Goal: Transaction & Acquisition: Purchase product/service

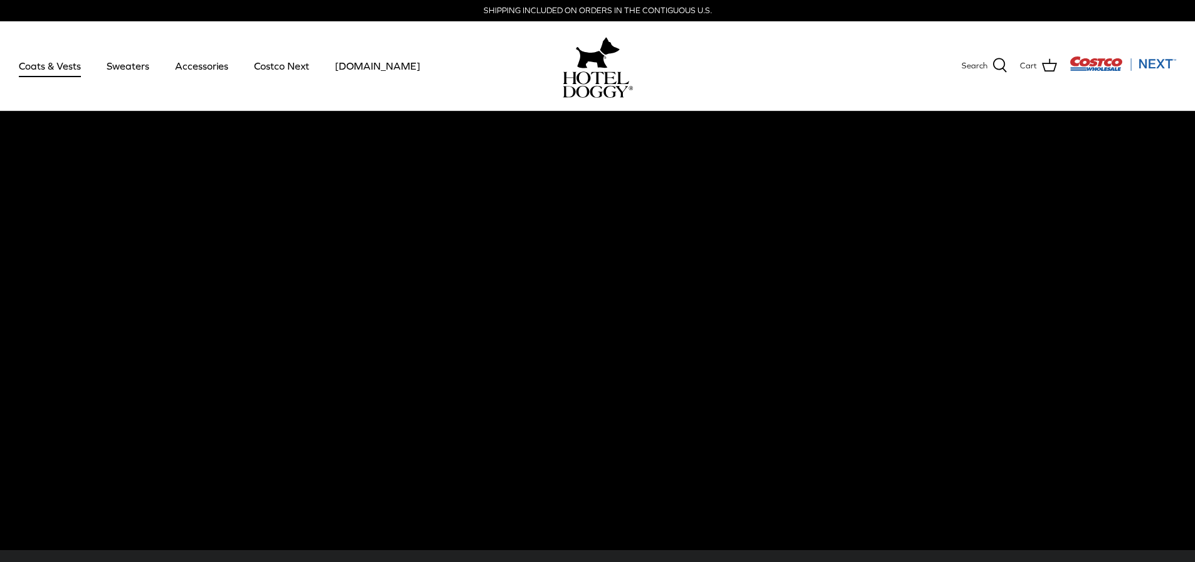
click at [34, 68] on link "Coats & Vests" at bounding box center [50, 66] width 85 height 43
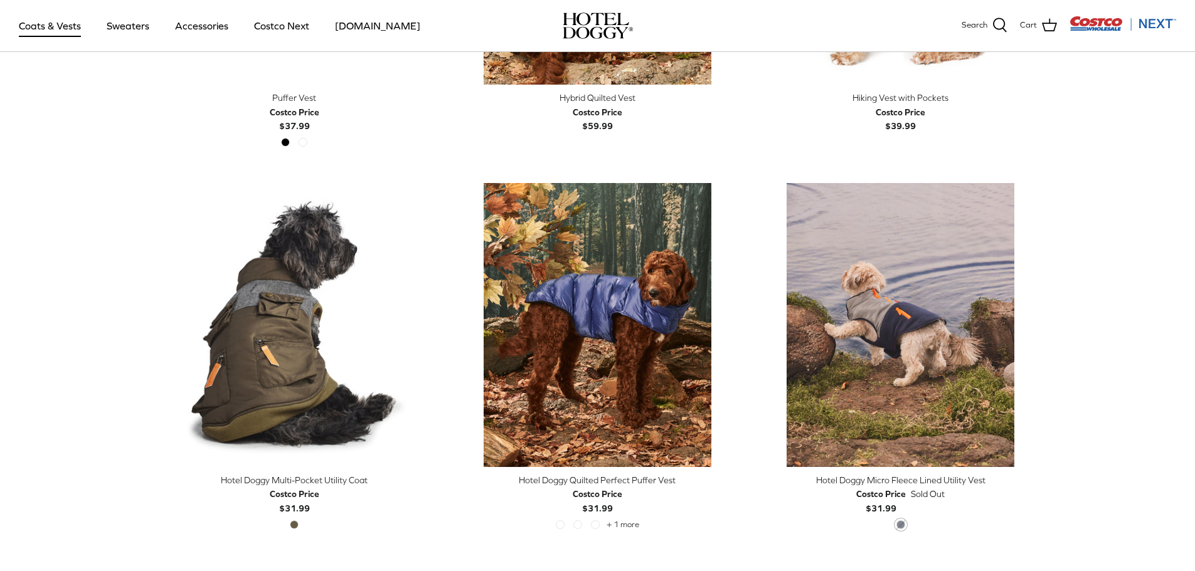
scroll to position [2509, 0]
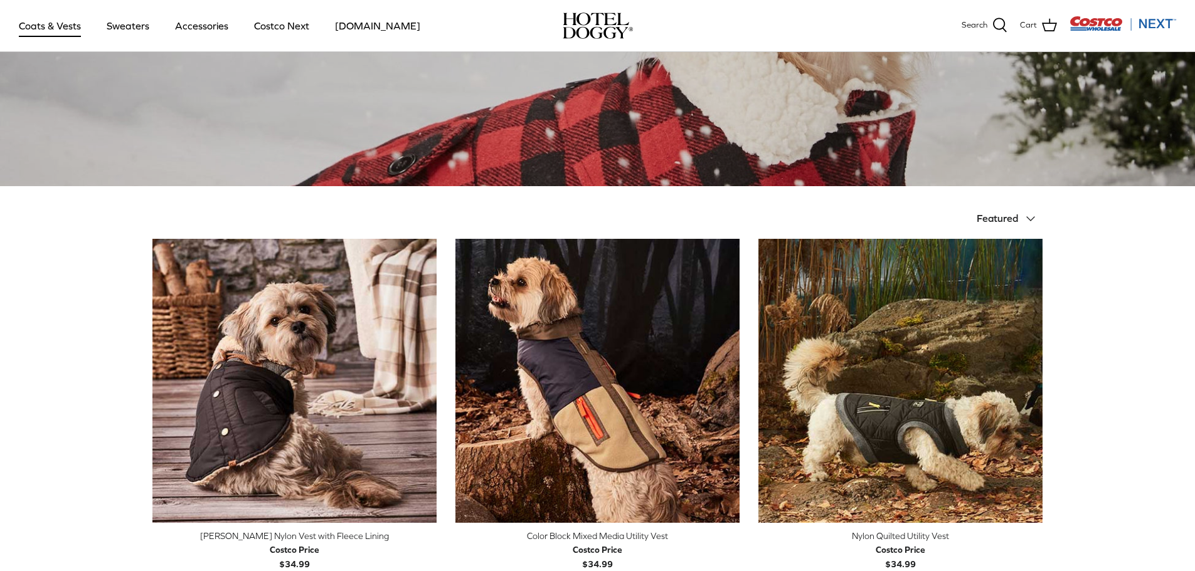
scroll to position [0, 0]
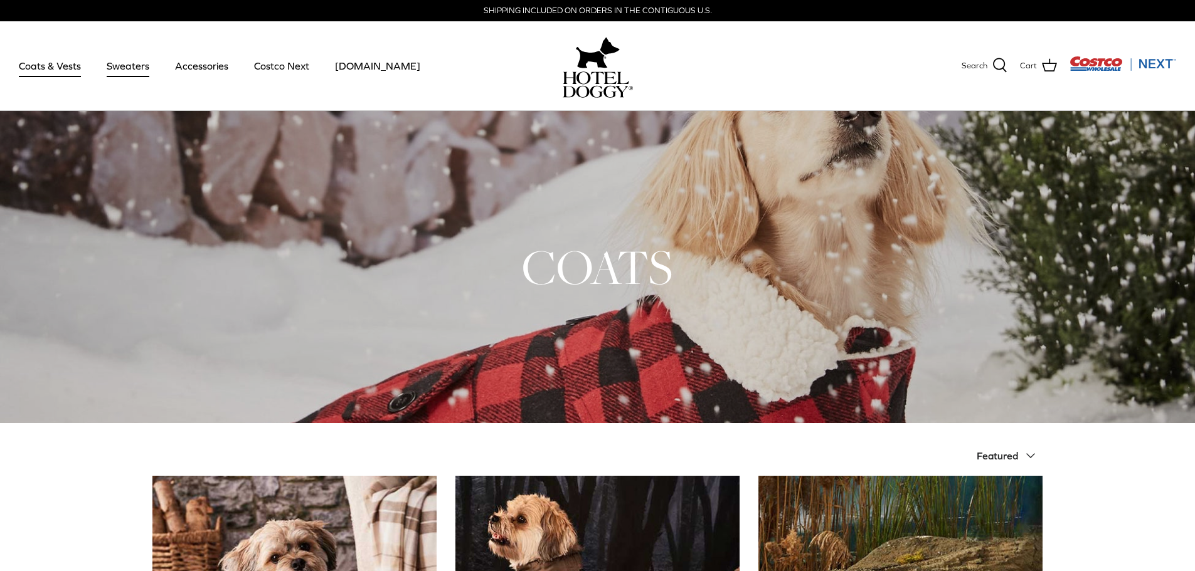
click at [117, 70] on link "Sweaters" at bounding box center [127, 66] width 65 height 43
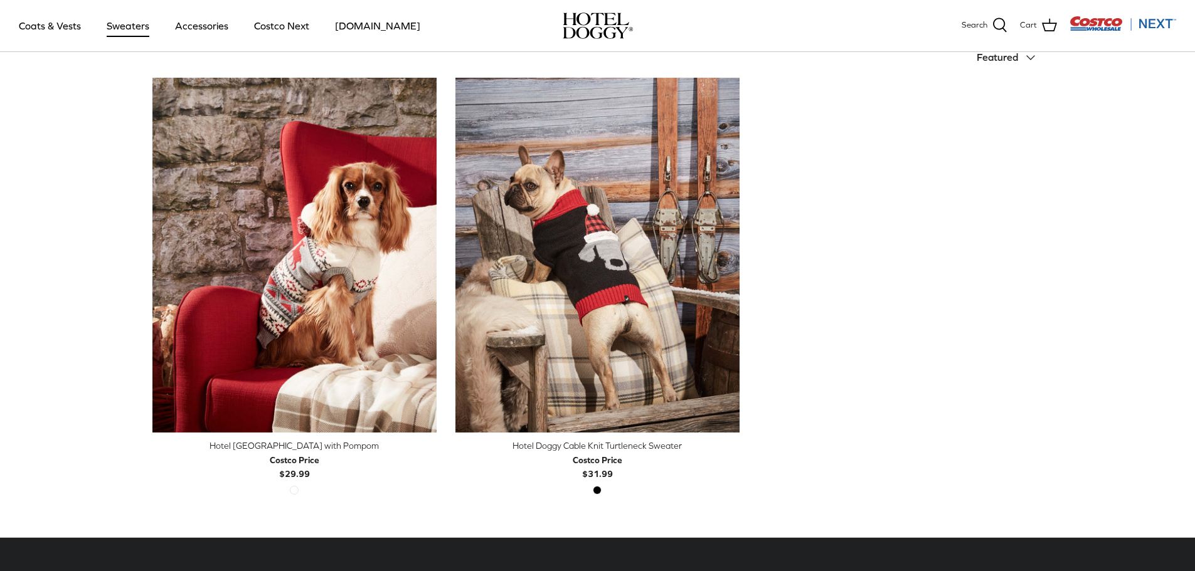
scroll to position [314, 0]
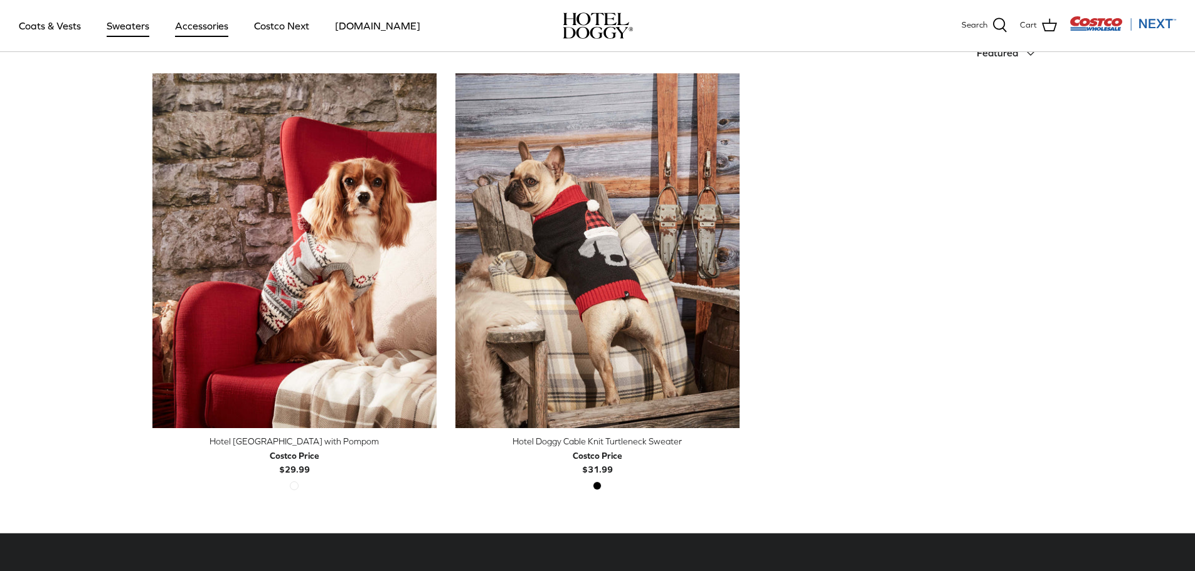
click at [194, 29] on link "Accessories" at bounding box center [202, 25] width 76 height 43
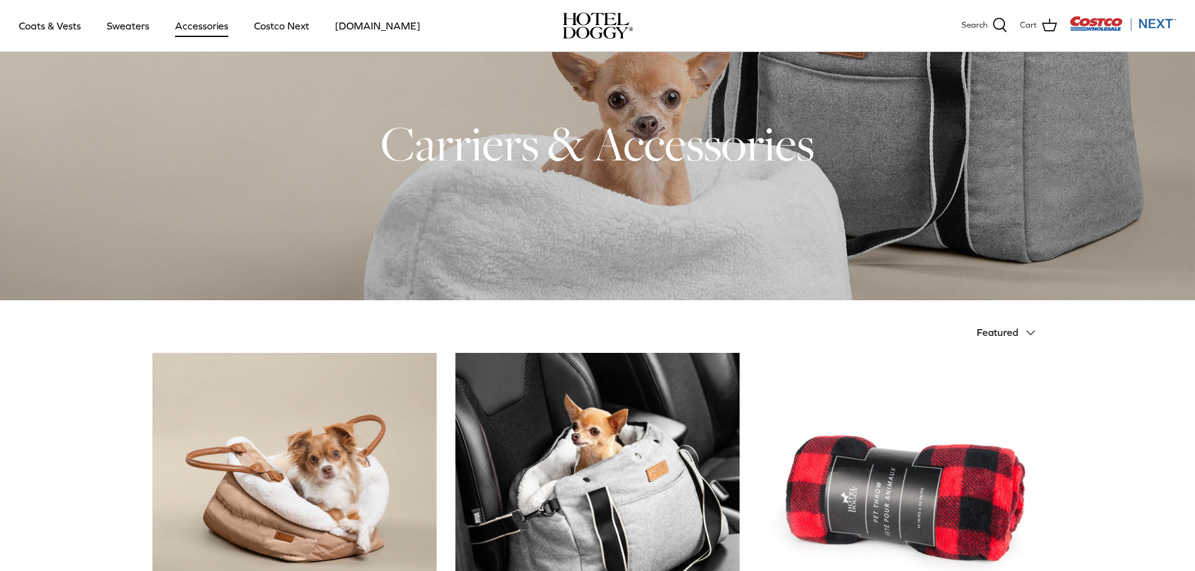
scroll to position [38, 0]
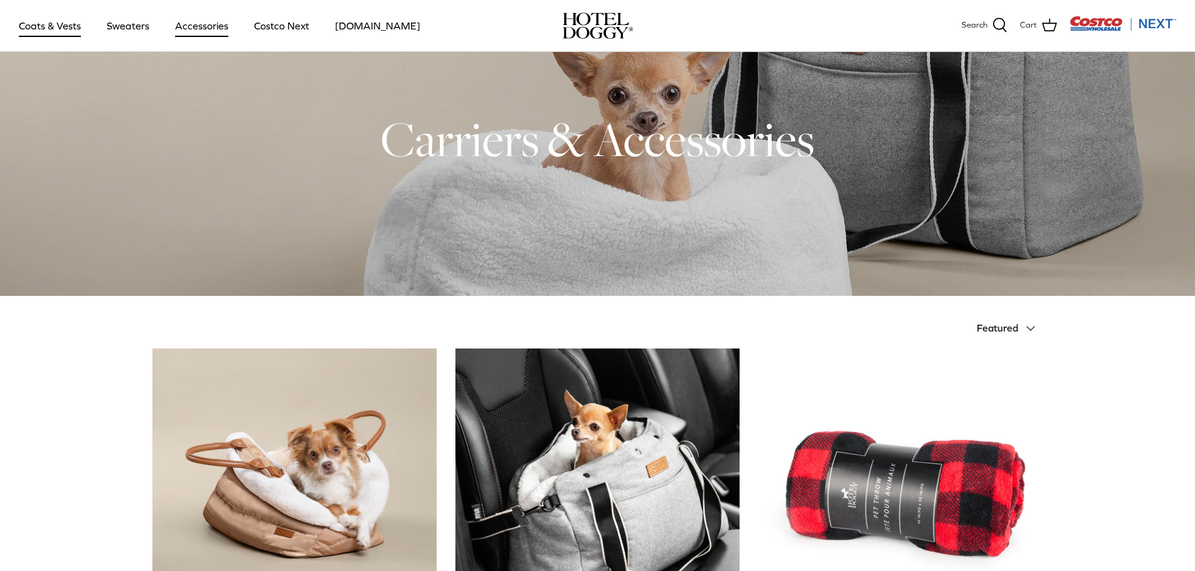
click at [45, 27] on link "Coats & Vests" at bounding box center [50, 25] width 85 height 43
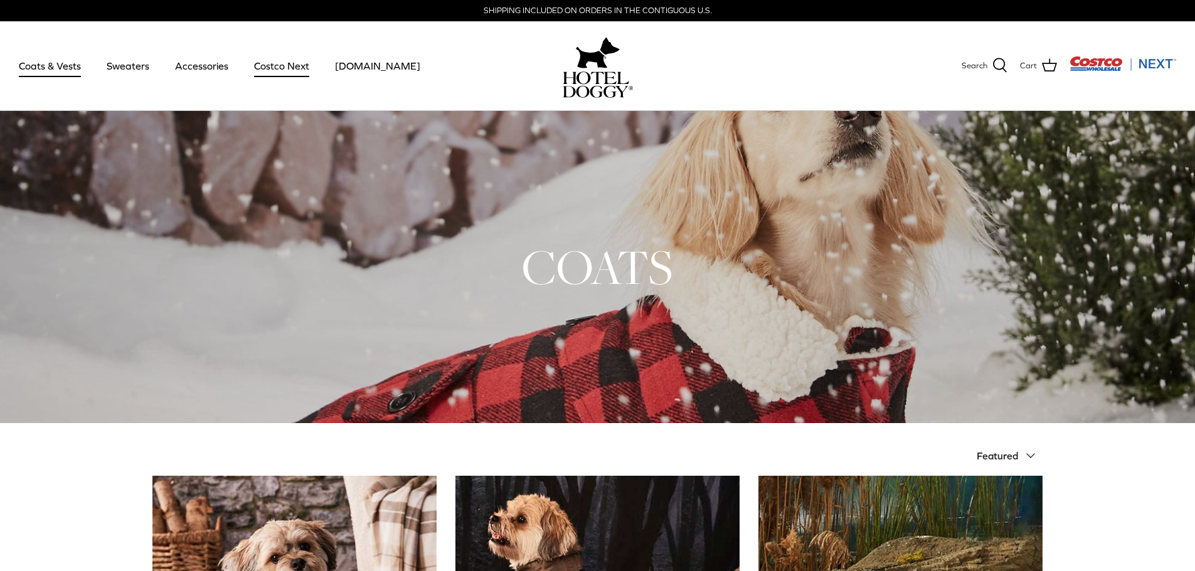
click at [282, 67] on link "Costco Next" at bounding box center [282, 66] width 78 height 43
click at [1153, 65] on img "Costco Next" at bounding box center [1122, 64] width 107 height 16
